Goal: Book appointment/travel/reservation

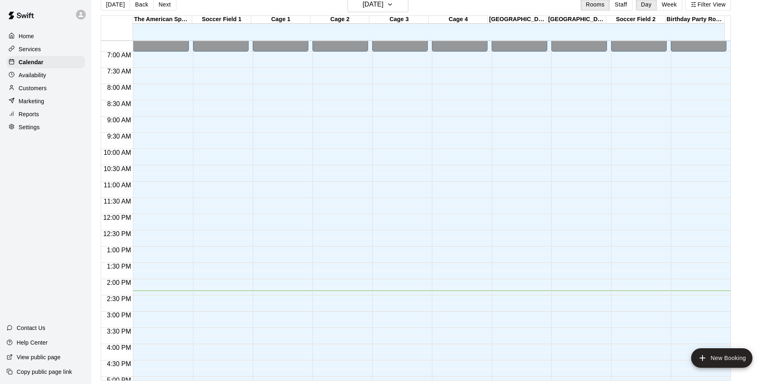
scroll to position [117, 0]
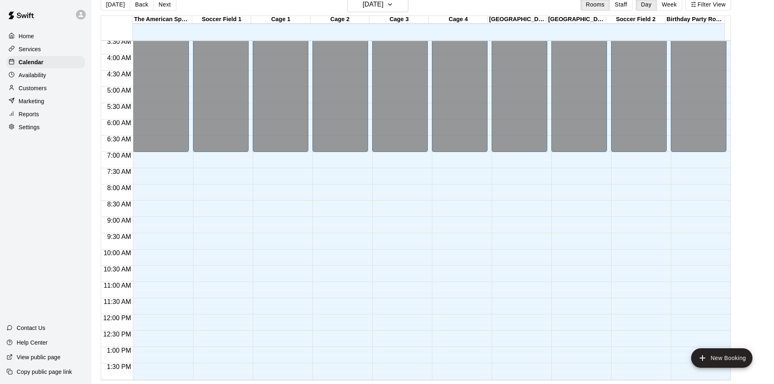
click at [23, 34] on p "Home" at bounding box center [26, 36] width 15 height 8
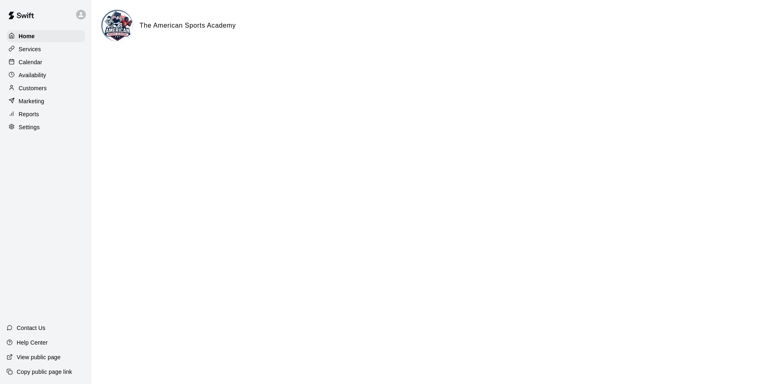
click at [78, 14] on icon at bounding box center [80, 14] width 7 height 7
click at [78, 14] on div at bounding box center [390, 192] width 781 height 384
click at [33, 64] on p "Calendar" at bounding box center [31, 62] width 24 height 8
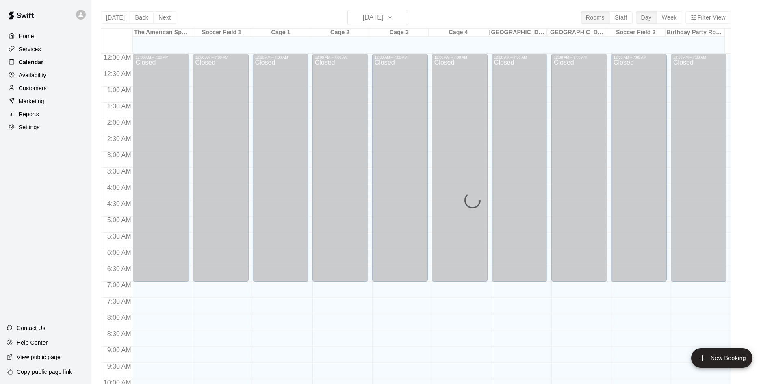
scroll to position [417, 0]
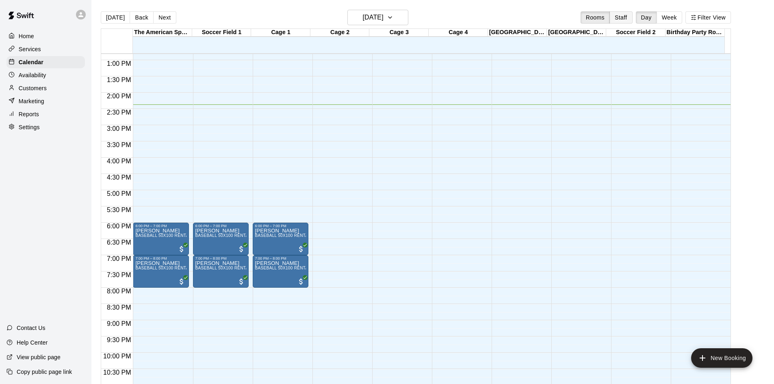
click at [622, 20] on button "Staff" at bounding box center [621, 17] width 23 height 12
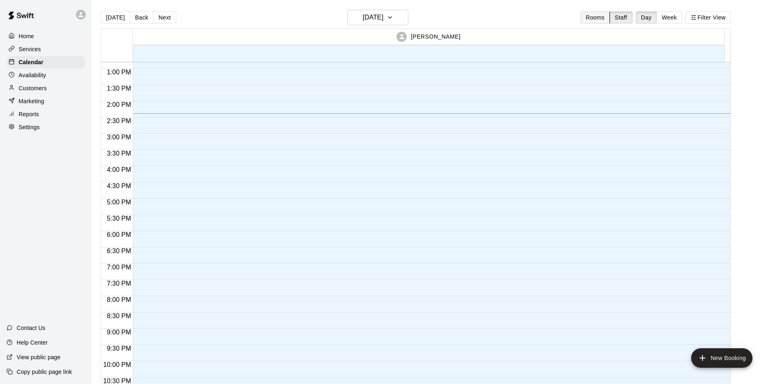
click at [603, 16] on button "Rooms" at bounding box center [595, 17] width 29 height 12
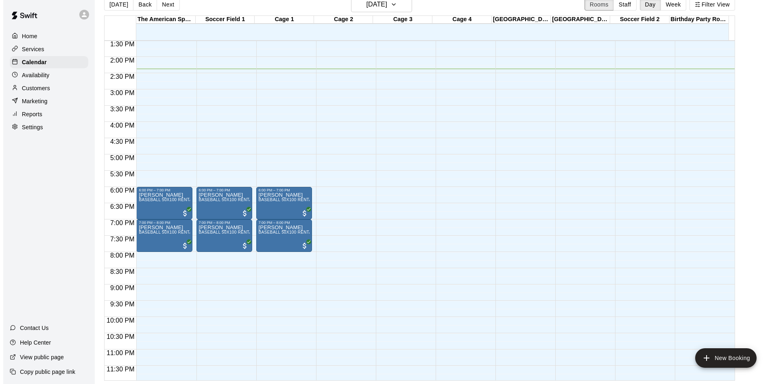
scroll to position [442, 0]
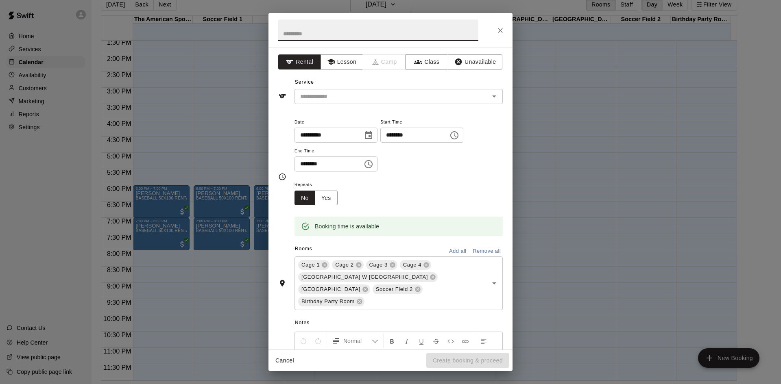
click at [383, 36] on input "text" at bounding box center [378, 31] width 200 height 22
type input "*"
type input "**********"
click at [312, 96] on input "text" at bounding box center [386, 96] width 179 height 10
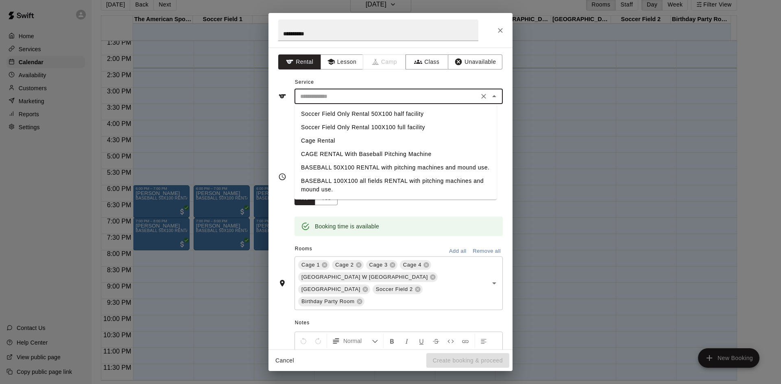
click at [358, 126] on li "Soccer Field Only Rental 100X100 full facility" at bounding box center [395, 127] width 202 height 13
type input "**********"
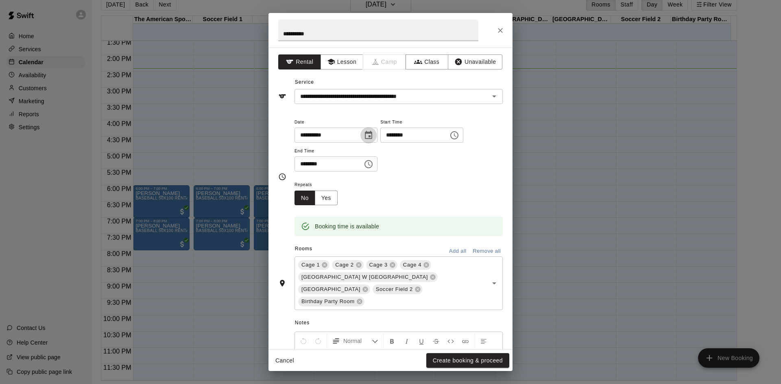
click at [373, 135] on icon "Choose date, selected date is Sep 10, 2025" at bounding box center [368, 136] width 10 height 10
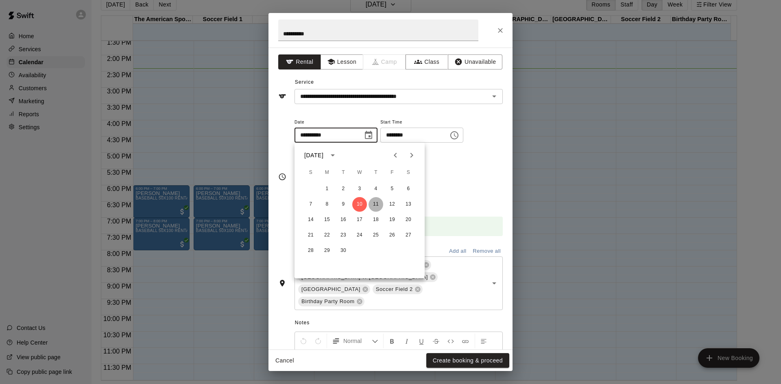
click at [380, 202] on button "11" at bounding box center [375, 204] width 15 height 15
type input "**********"
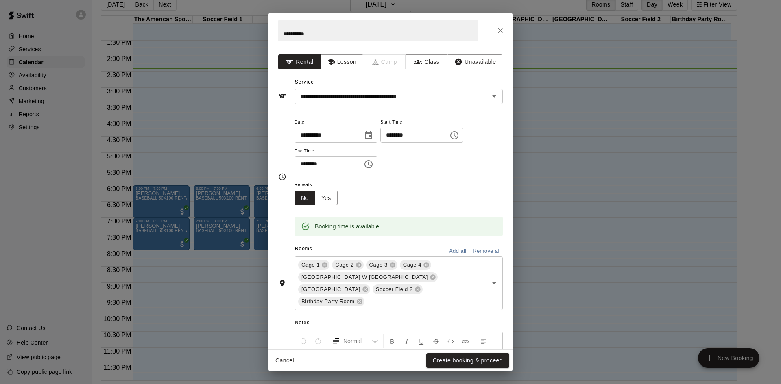
click at [443, 133] on input "********" at bounding box center [411, 135] width 63 height 15
click at [459, 137] on icon "Choose time, selected time is 8:45 PM" at bounding box center [454, 136] width 10 height 10
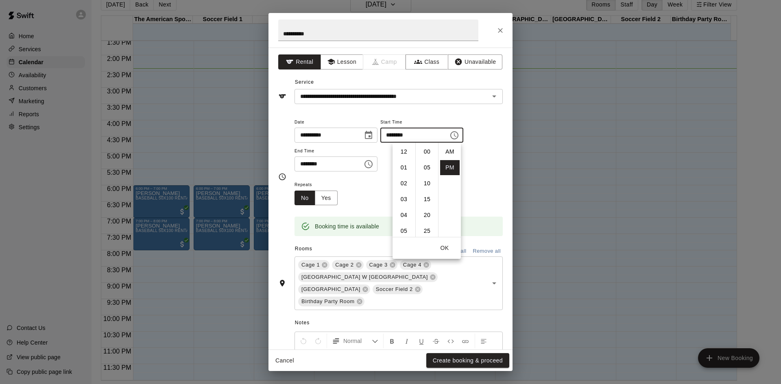
scroll to position [15, 0]
click at [404, 165] on li "09" at bounding box center [404, 167] width 20 height 15
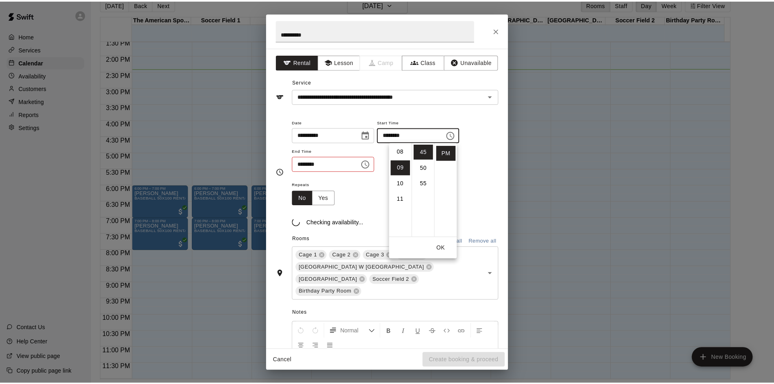
scroll to position [143, 0]
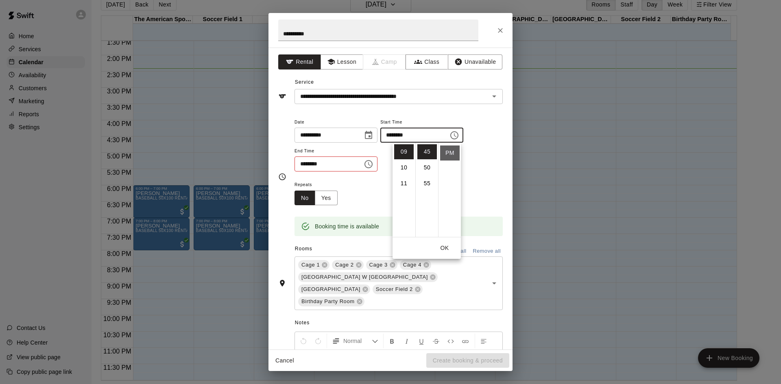
click at [446, 156] on li "PM" at bounding box center [450, 153] width 20 height 15
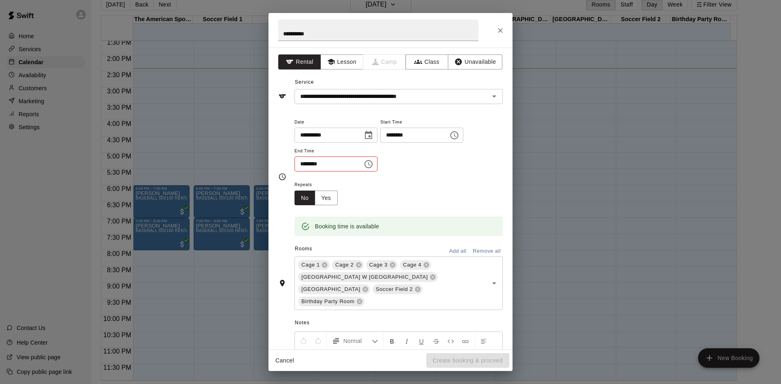
click at [443, 133] on input "********" at bounding box center [411, 135] width 63 height 15
type input "********"
click at [291, 359] on button "Cancel" at bounding box center [285, 360] width 26 height 15
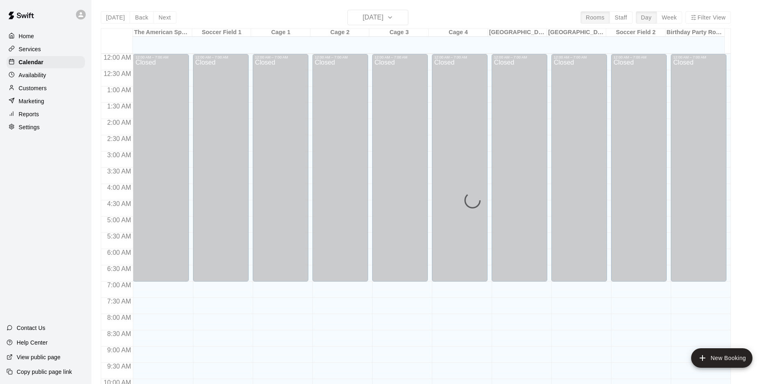
scroll to position [417, 0]
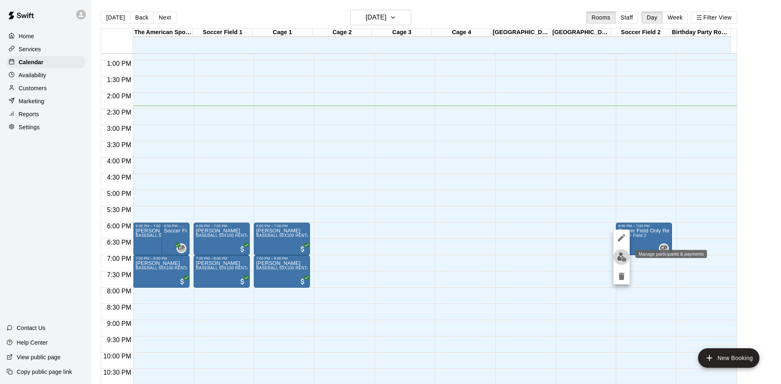
click at [619, 256] on img "edit" at bounding box center [621, 256] width 9 height 9
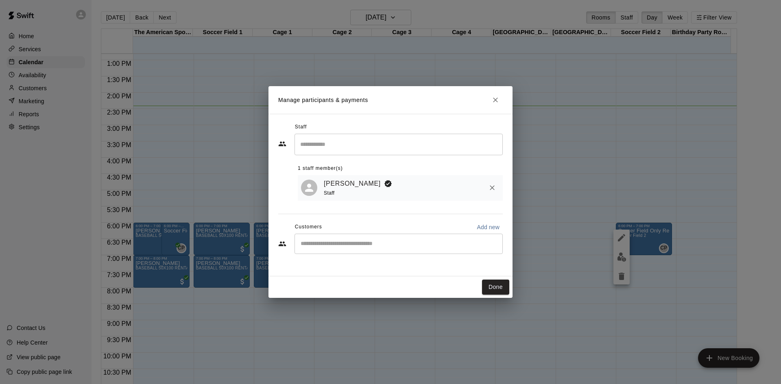
click at [399, 250] on div "​" at bounding box center [398, 244] width 208 height 20
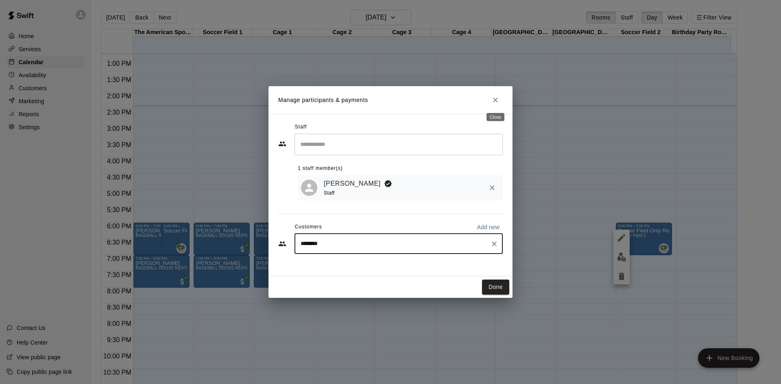
type input "********"
click at [495, 94] on button "Close" at bounding box center [495, 100] width 15 height 15
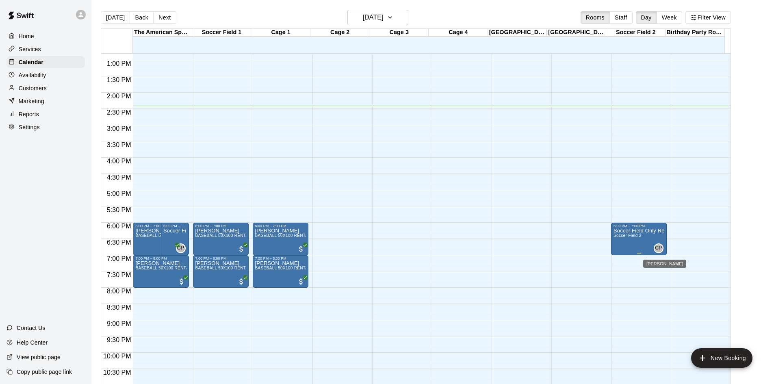
click at [657, 251] on span "CP" at bounding box center [658, 248] width 7 height 8
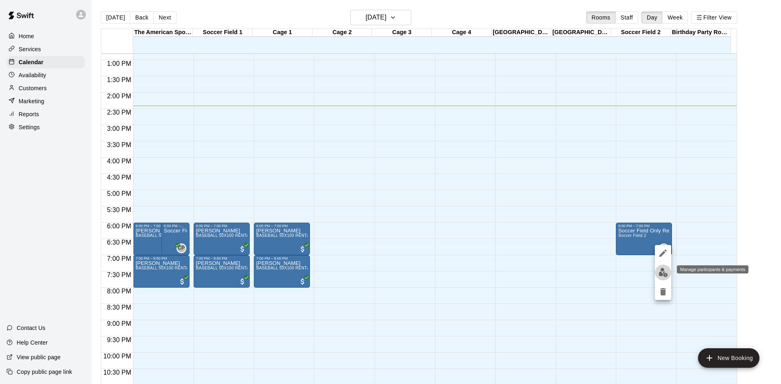
click at [662, 273] on img "edit" at bounding box center [662, 272] width 9 height 9
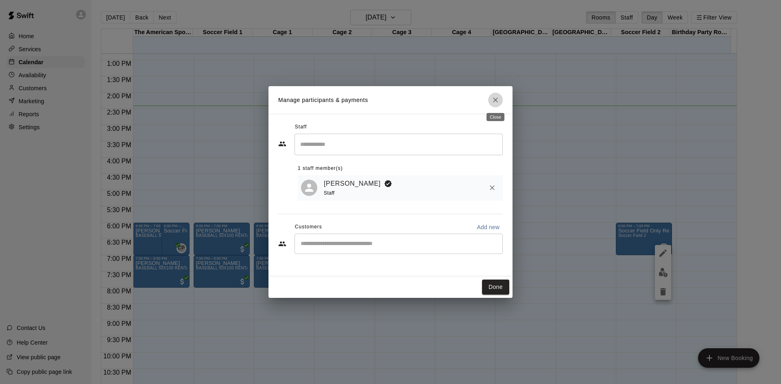
click at [498, 98] on icon "Close" at bounding box center [495, 100] width 8 height 8
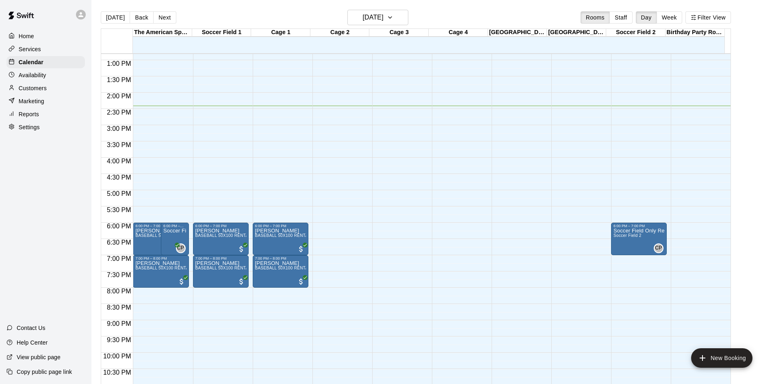
scroll to position [376, 0]
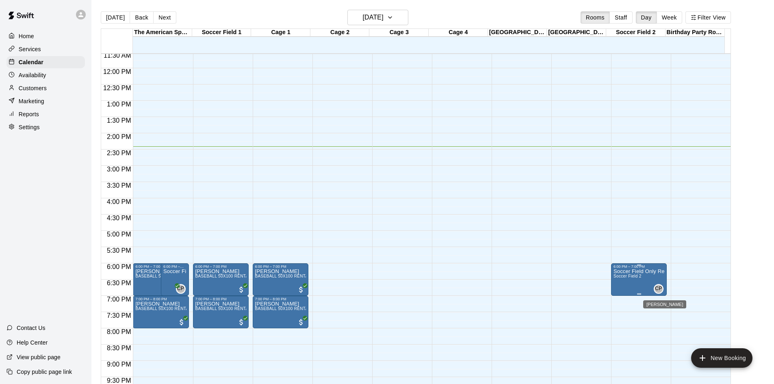
click at [661, 291] on span "CP" at bounding box center [658, 289] width 7 height 8
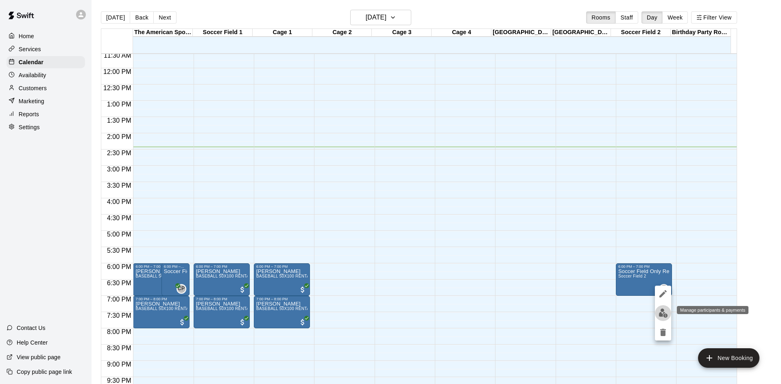
click at [662, 311] on img "edit" at bounding box center [662, 313] width 9 height 9
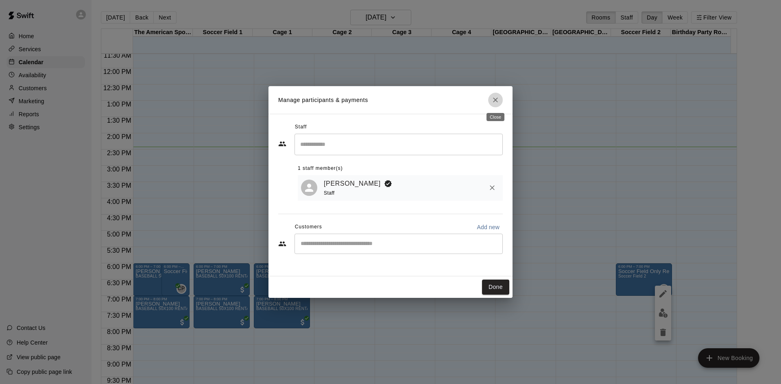
click at [492, 102] on icon "Close" at bounding box center [495, 100] width 8 height 8
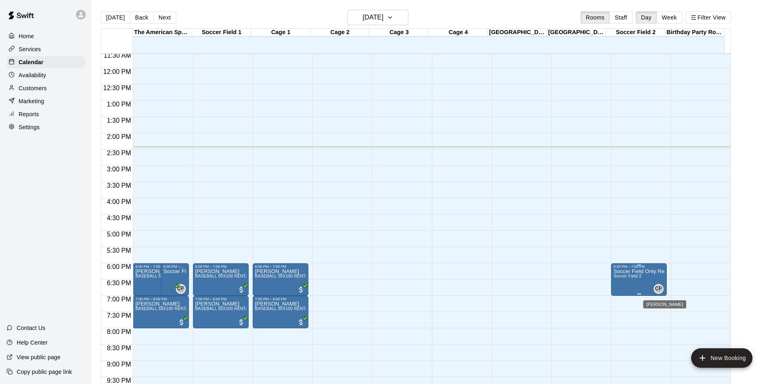
click at [662, 292] on div "CP" at bounding box center [659, 289] width 10 height 10
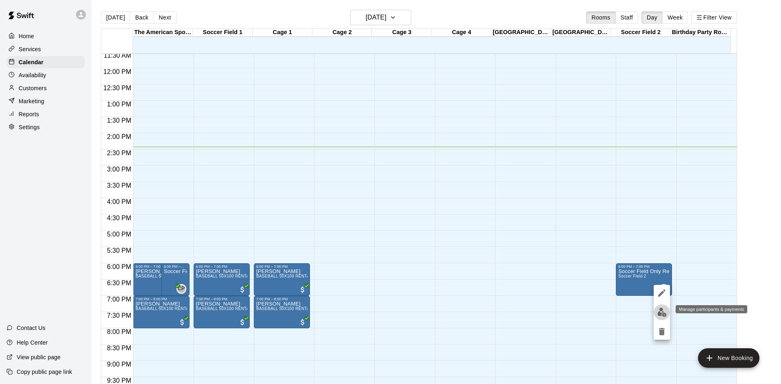
click at [663, 314] on img "edit" at bounding box center [661, 312] width 9 height 9
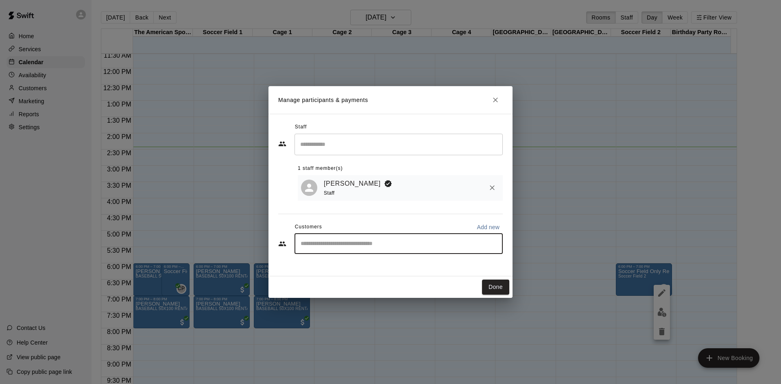
click at [304, 242] on input "Start typing to search customers..." at bounding box center [398, 244] width 201 height 8
click at [452, 242] on input "Start typing to search customers..." at bounding box center [398, 244] width 201 height 8
click at [489, 292] on button "Done" at bounding box center [495, 287] width 27 height 15
